Goal: Use online tool/utility: Utilize a website feature to perform a specific function

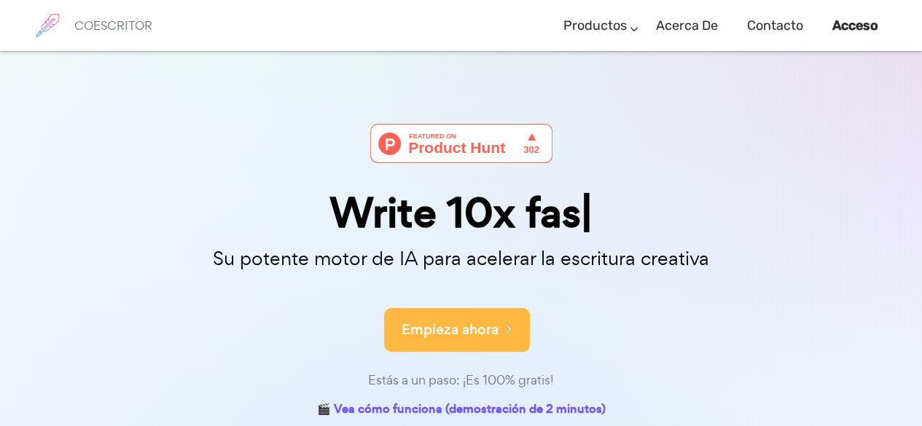
click at [453, 343] on button "Empieza ahora" at bounding box center [457, 330] width 146 height 44
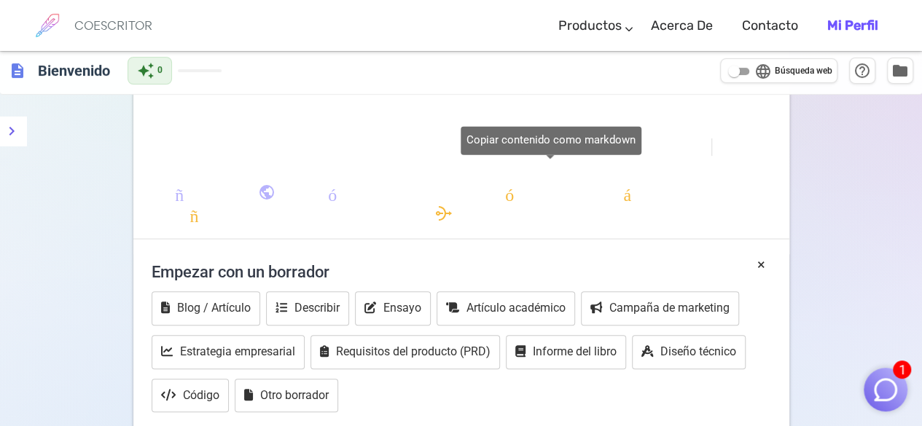
scroll to position [157, 0]
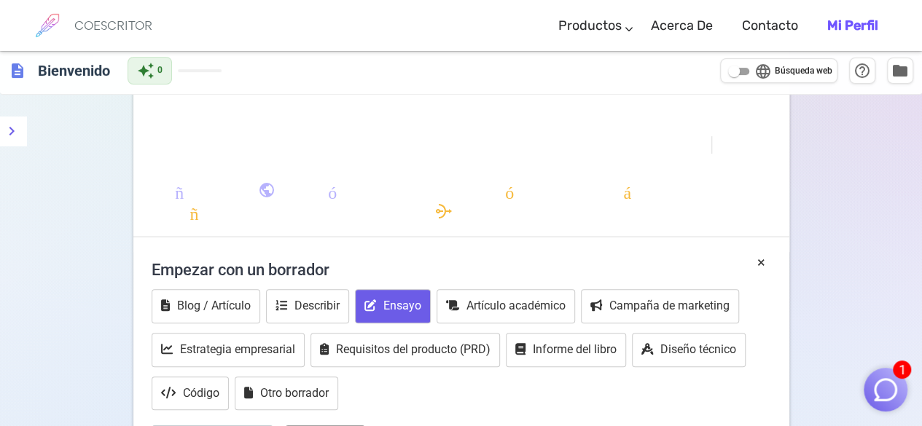
click at [381, 294] on button "Ensayo" at bounding box center [393, 306] width 76 height 34
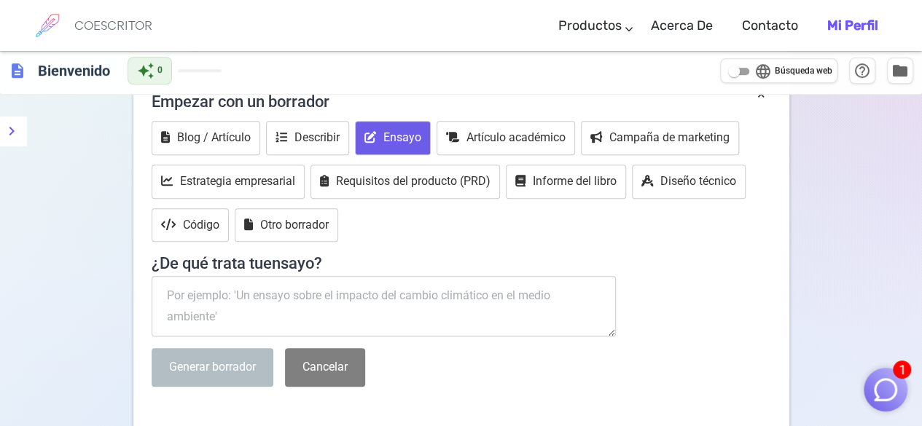
scroll to position [331, 0]
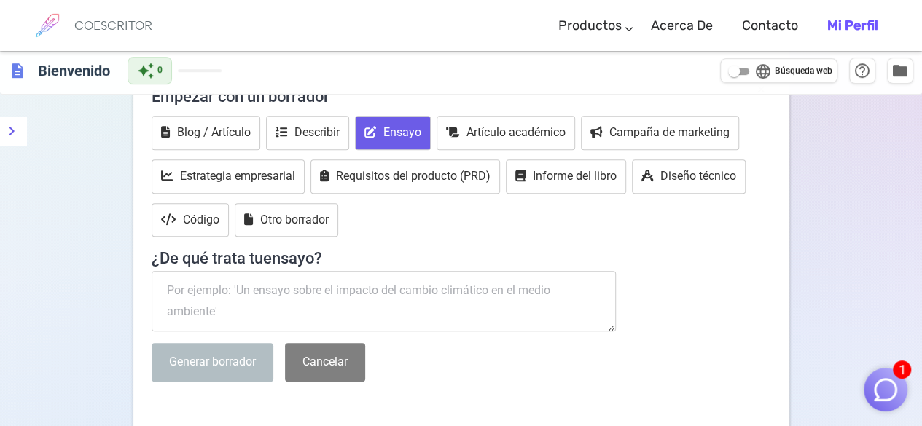
click at [367, 295] on textarea at bounding box center [384, 301] width 465 height 61
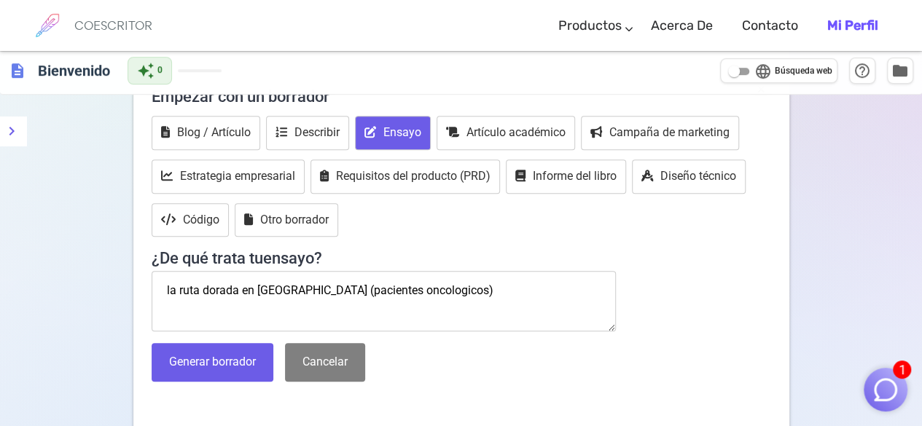
click at [237, 287] on textarea "la ruta dorada en colombia (pacientes oncologicos)" at bounding box center [384, 301] width 465 height 61
click at [305, 284] on textarea "la ruta dorada en colombia (pacientes oncologicos)" at bounding box center [384, 301] width 465 height 61
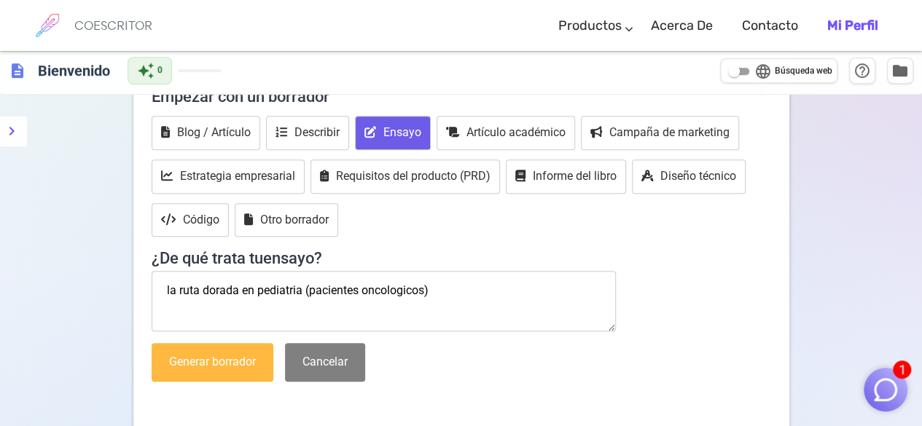
type textarea "la ruta dorada en pediatria (pacientes oncologicos)"
click at [214, 365] on font "Generar borrador" at bounding box center [212, 362] width 87 height 14
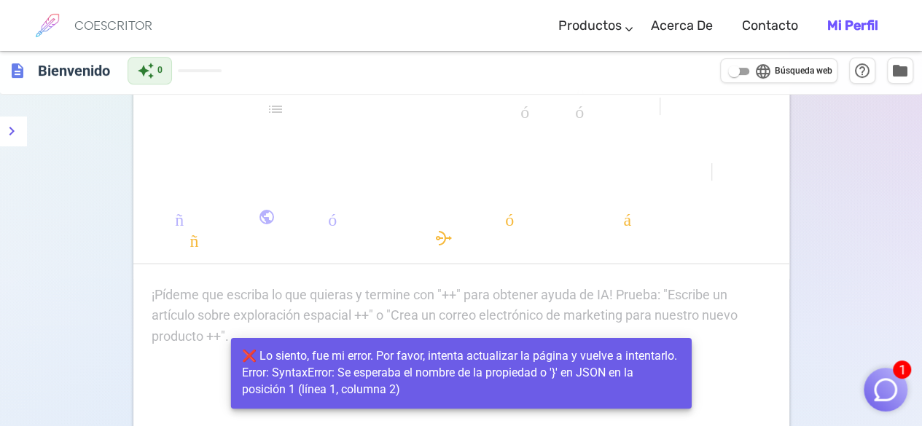
scroll to position [130, 0]
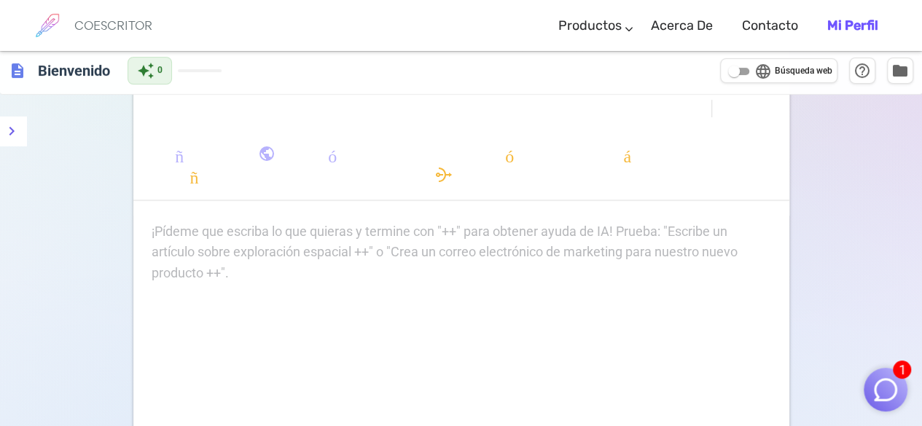
scroll to position [182, 0]
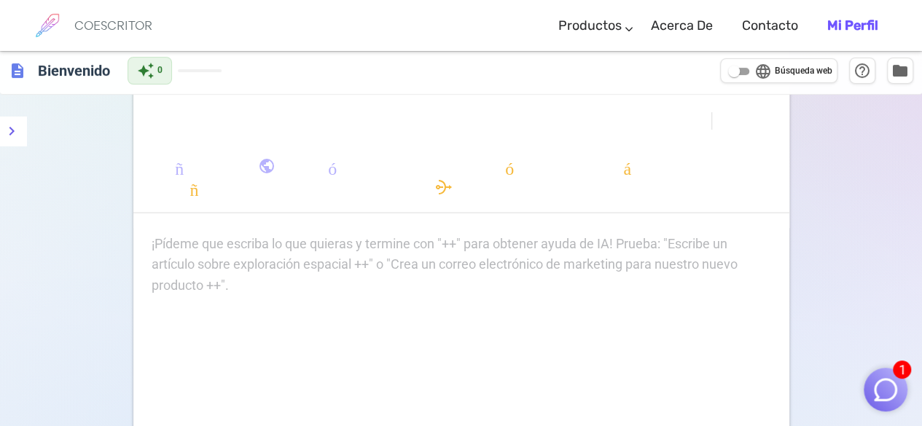
click at [268, 253] on div "¡Pídeme que escriba lo que quieras y termine con "++" para obtener ayuda de IA!…" at bounding box center [462, 265] width 620 height 63
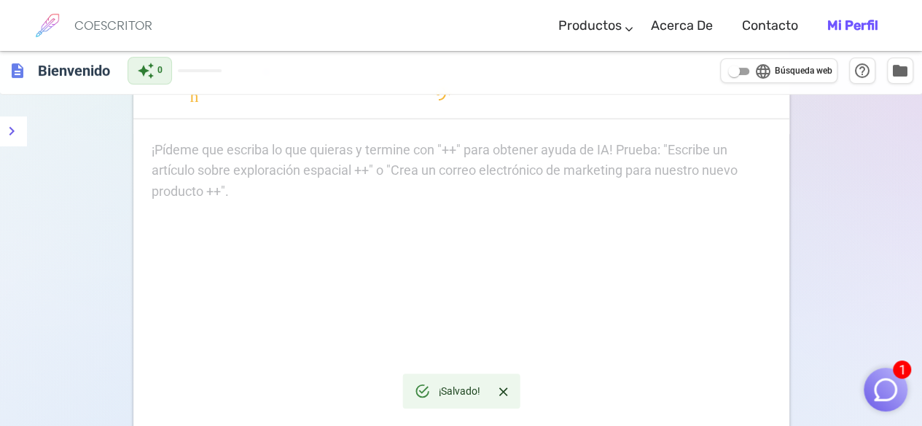
scroll to position [276, 0]
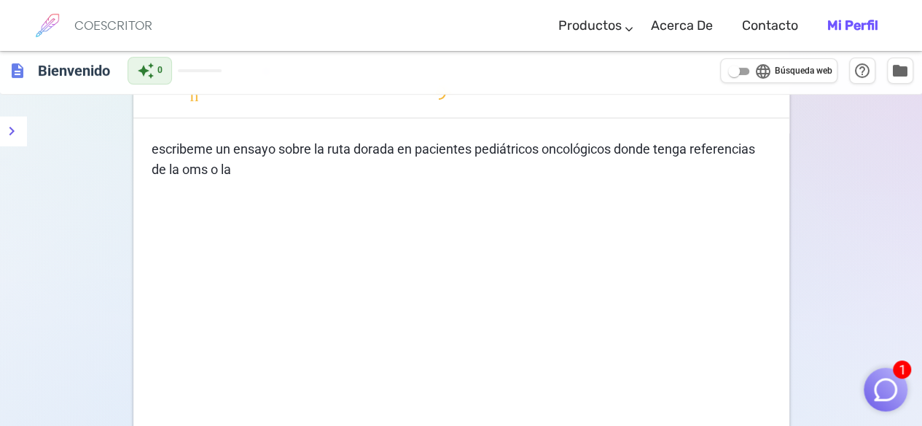
click at [249, 165] on p "escribeme un ensayo sobre la ruta dorada en pacientes pediátricos oncológicos d…" at bounding box center [462, 160] width 620 height 42
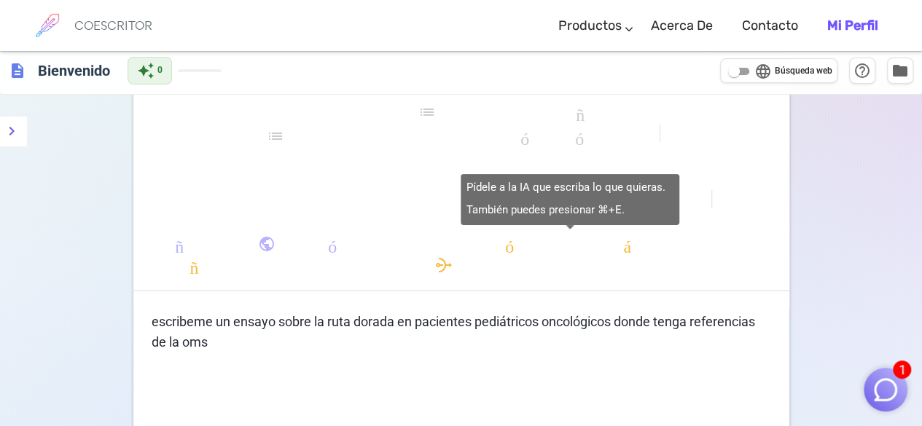
scroll to position [102, 0]
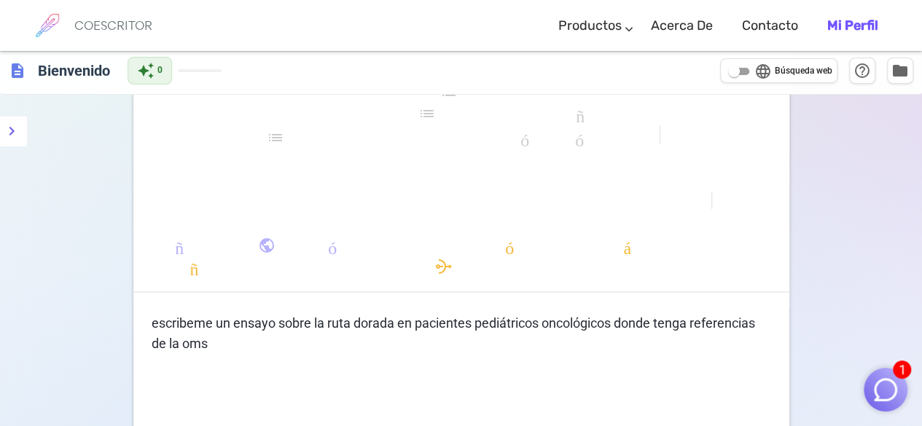
click at [241, 343] on p "escribeme un ensayo sobre la ruta dorada en pacientes pediátricos oncológicos d…" at bounding box center [462, 334] width 620 height 42
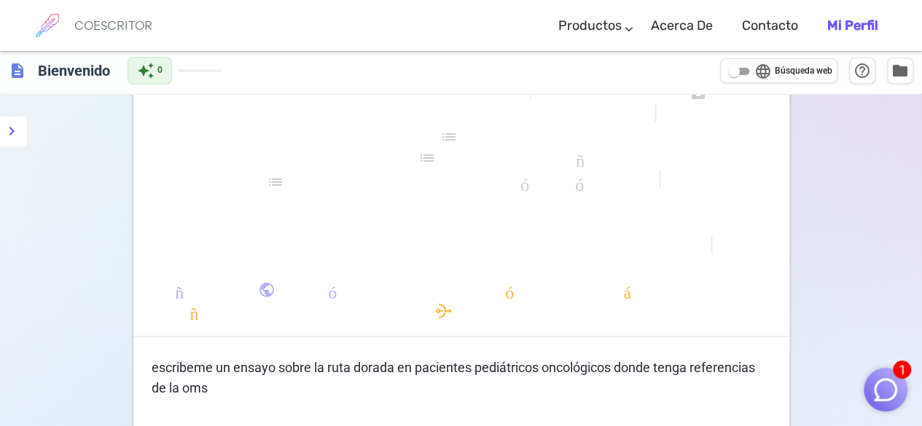
scroll to position [0, 0]
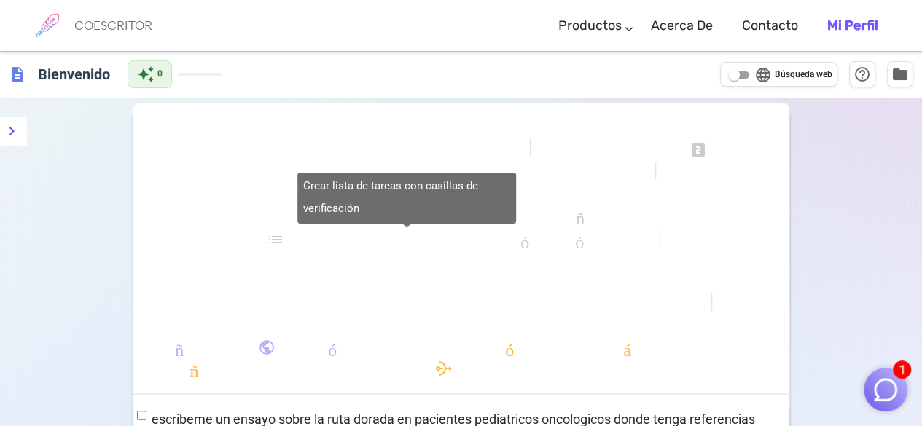
click at [287, 241] on font "lista de verificación" at bounding box center [407, 239] width 280 height 17
